Goal: Transaction & Acquisition: Subscribe to service/newsletter

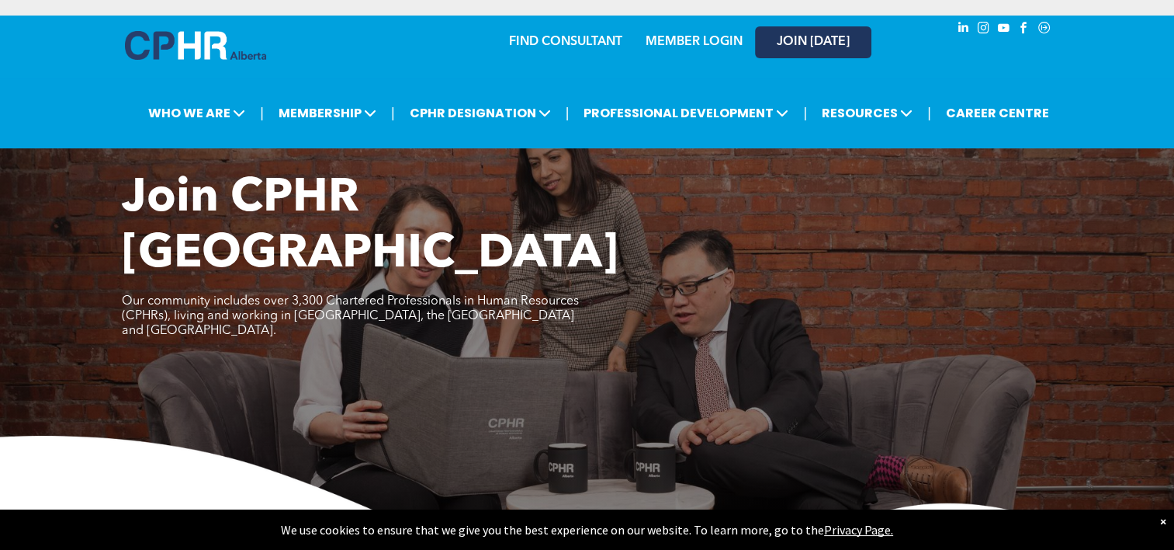
click at [845, 43] on span "JOIN [DATE]" at bounding box center [813, 42] width 73 height 15
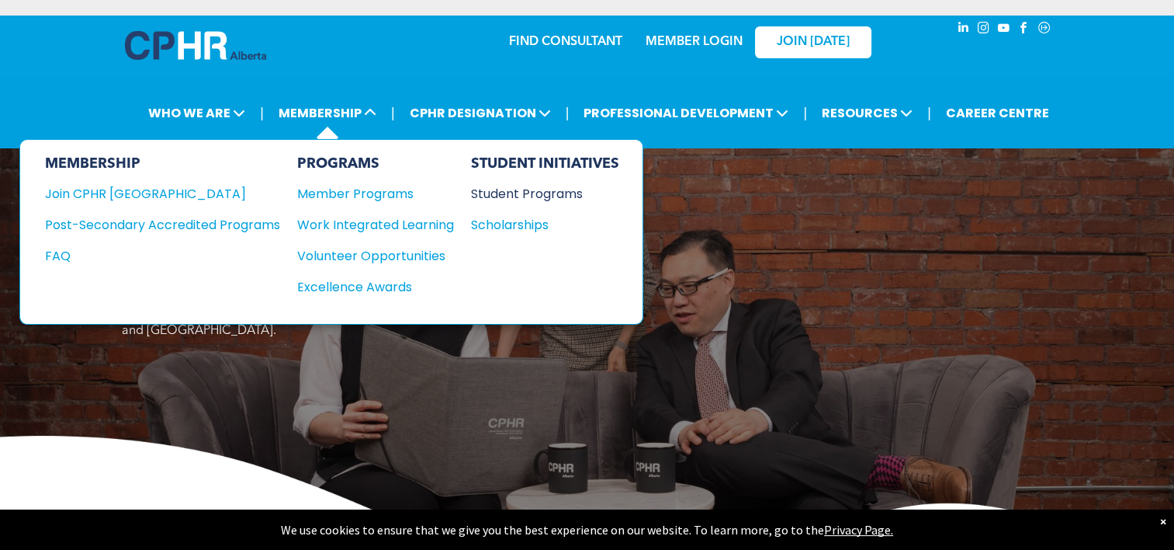
click at [528, 196] on div "Student Programs" at bounding box center [538, 193] width 134 height 19
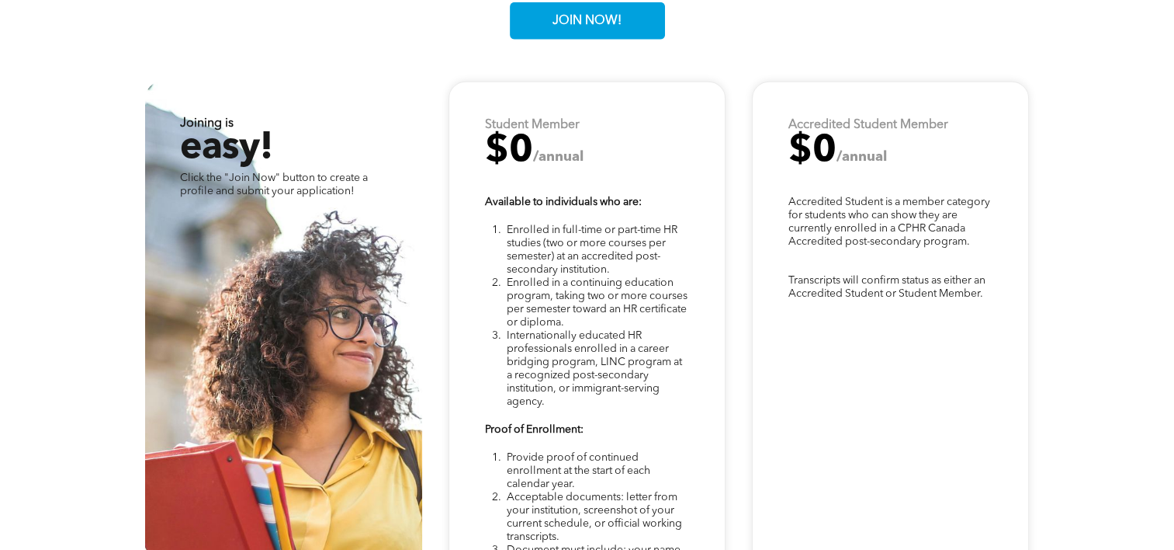
scroll to position [3988, 0]
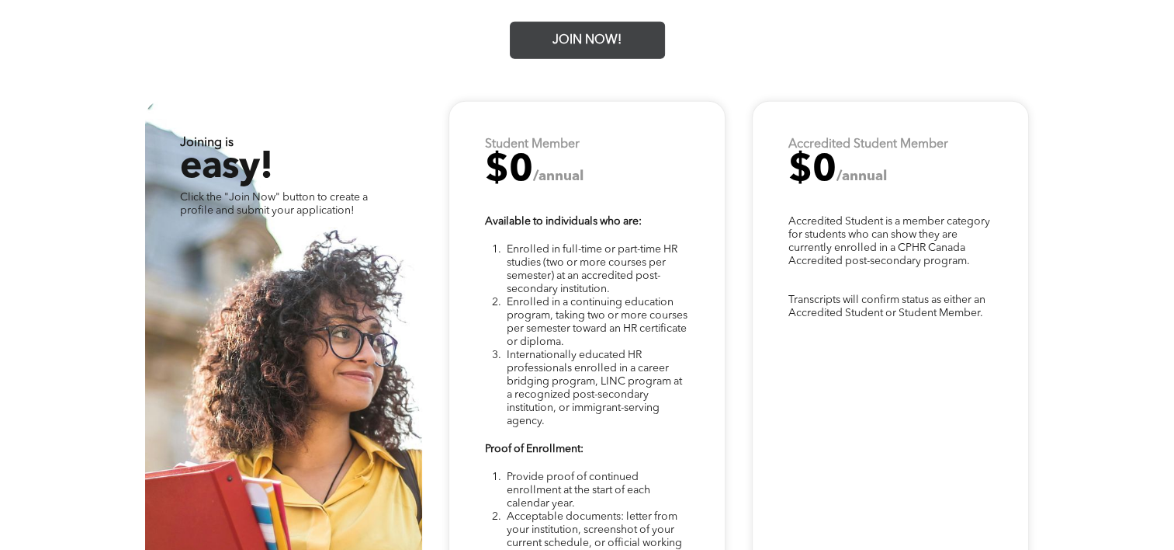
click at [574, 26] on span "JOIN NOW!" at bounding box center [587, 41] width 80 height 30
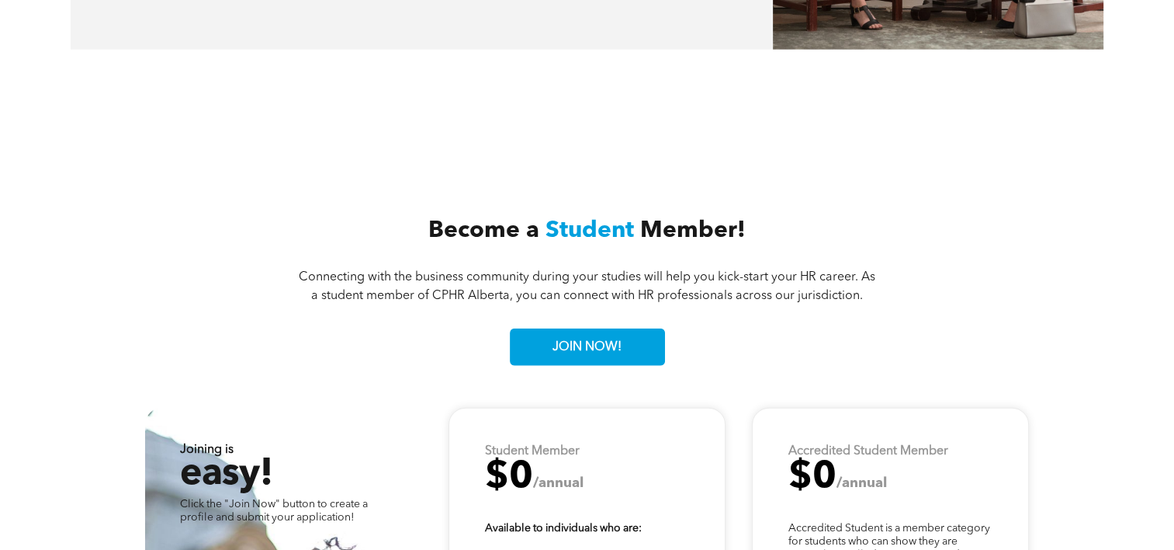
scroll to position [3669, 0]
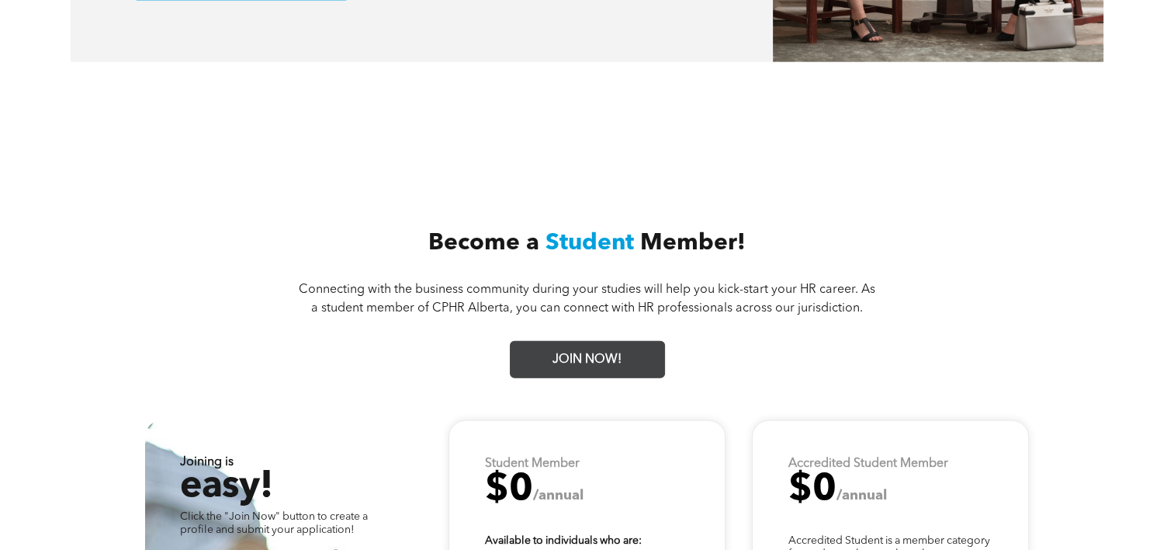
click at [640, 341] on link "JOIN NOW!" at bounding box center [587, 359] width 155 height 37
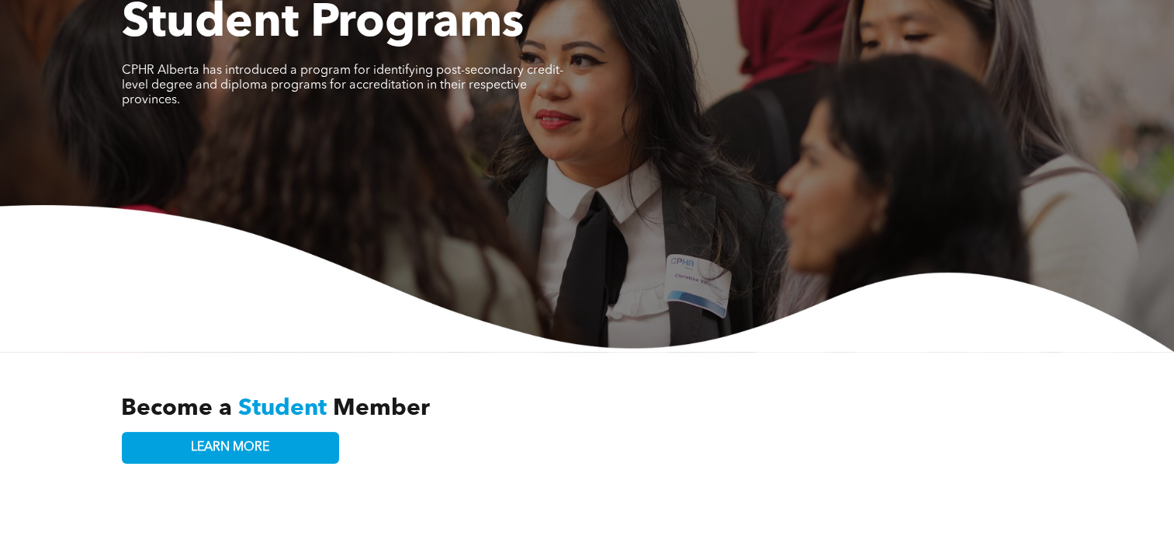
scroll to position [0, 0]
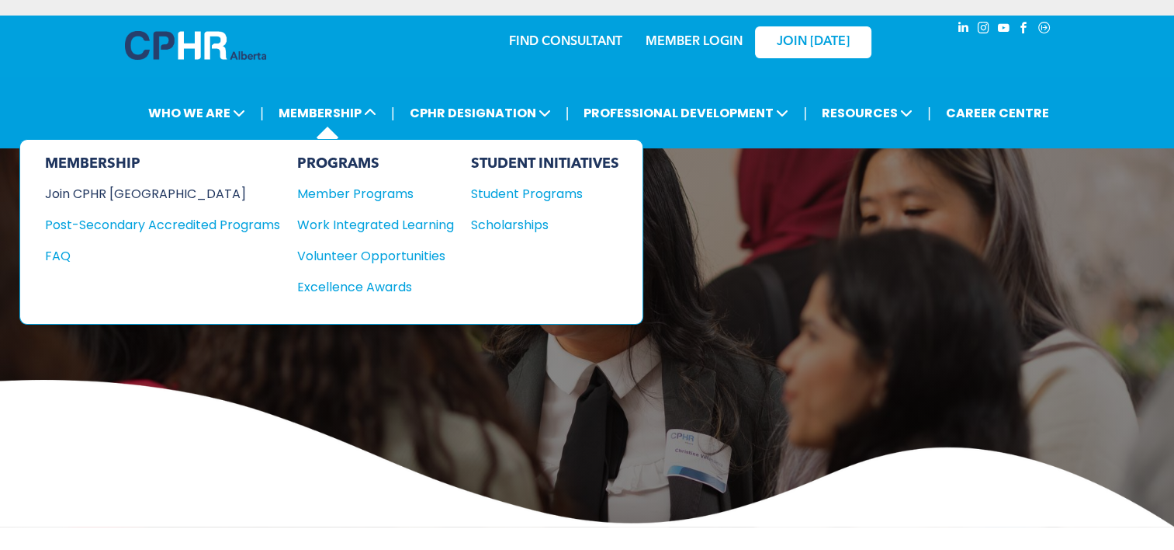
click at [140, 184] on div "Join CPHR [GEOGRAPHIC_DATA]" at bounding box center [151, 193] width 212 height 19
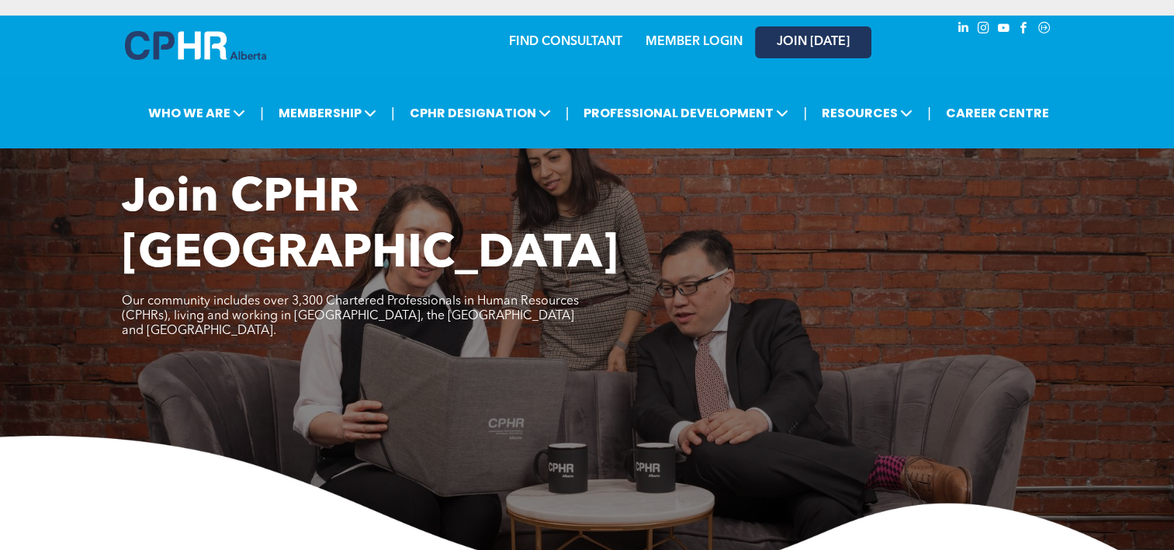
click at [798, 40] on span "JOIN [DATE]" at bounding box center [813, 42] width 73 height 15
